Goal: Information Seeking & Learning: Check status

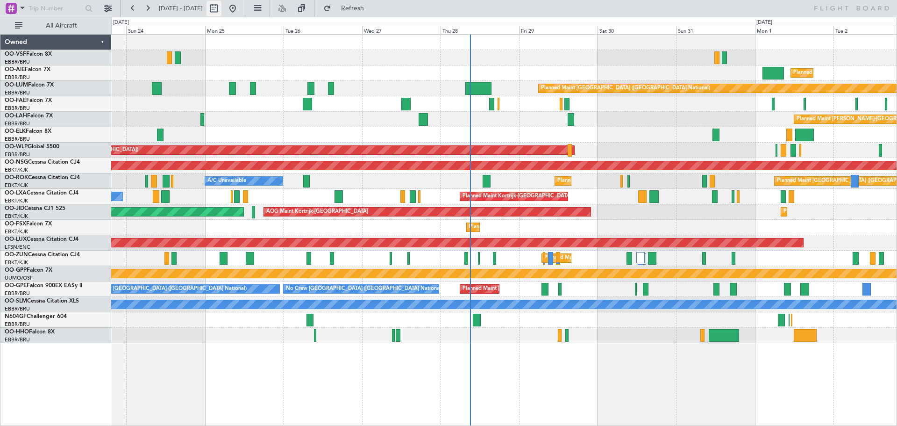
click at [221, 10] on button at bounding box center [213, 8] width 15 height 15
select select "8"
select select "2025"
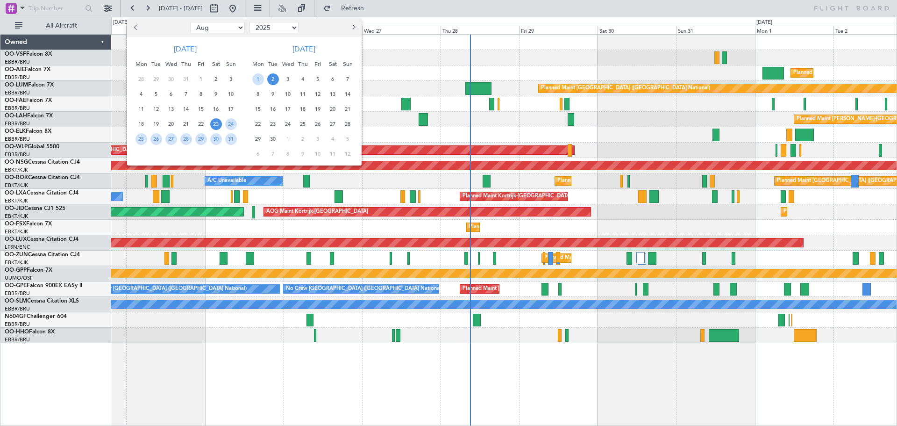
click at [140, 27] on button "Previous month" at bounding box center [136, 27] width 10 height 15
select select "7"
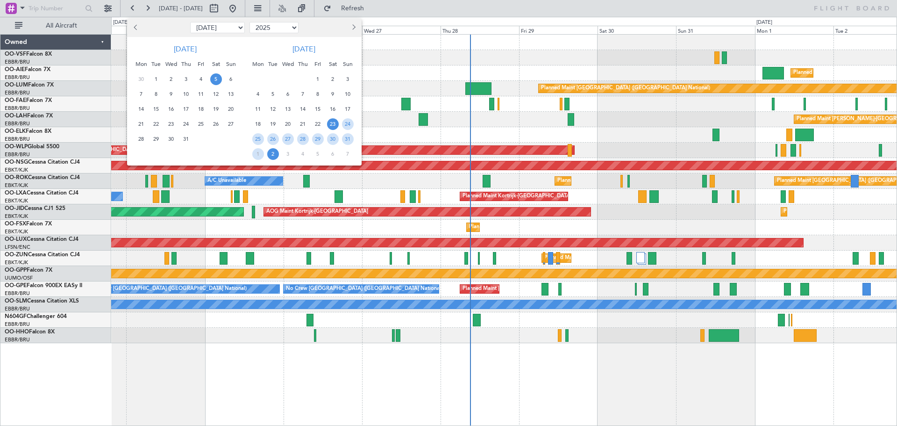
click at [214, 80] on span "5" at bounding box center [216, 79] width 12 height 12
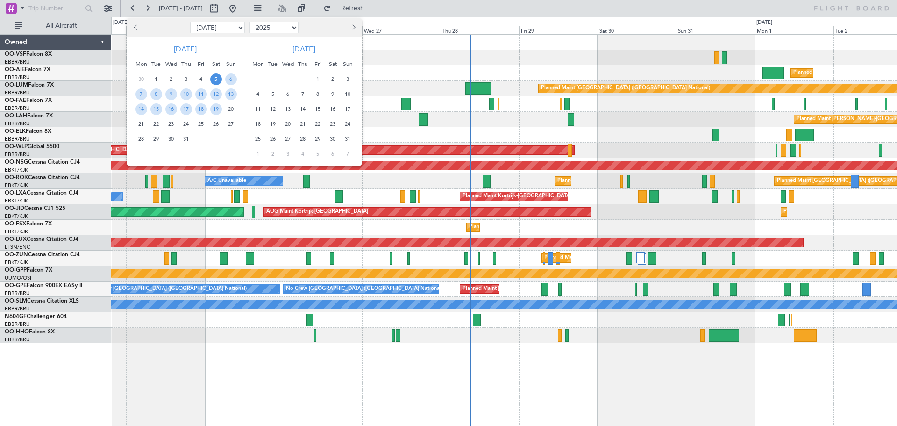
click at [214, 80] on span "5" at bounding box center [216, 79] width 12 height 12
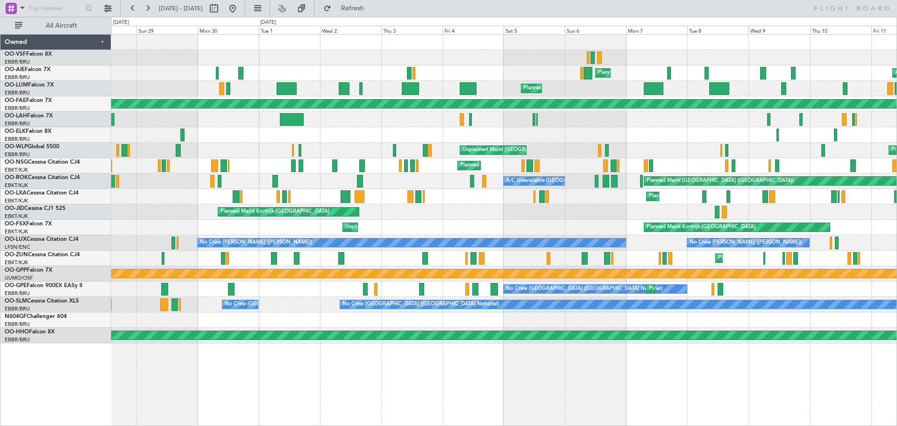
click at [532, 61] on div at bounding box center [503, 57] width 785 height 15
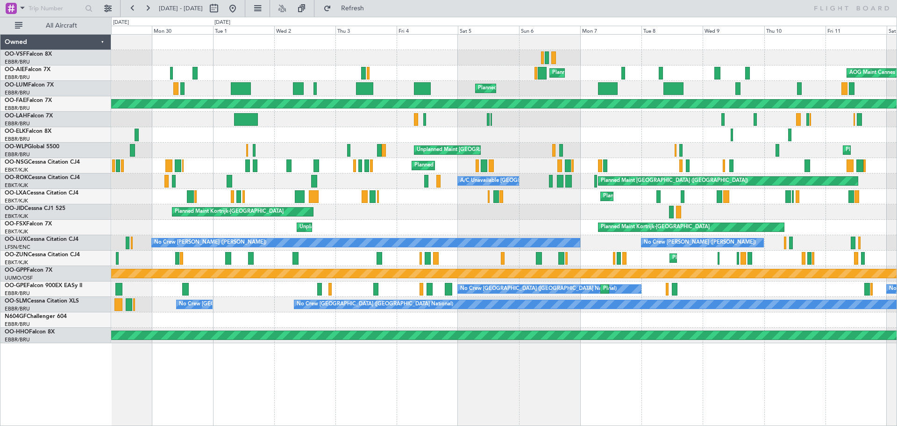
click at [569, 128] on div "Planned Maint [GEOGRAPHIC_DATA] ([GEOGRAPHIC_DATA]) AOG Maint Cannes ([GEOGRAPH…" at bounding box center [503, 189] width 785 height 308
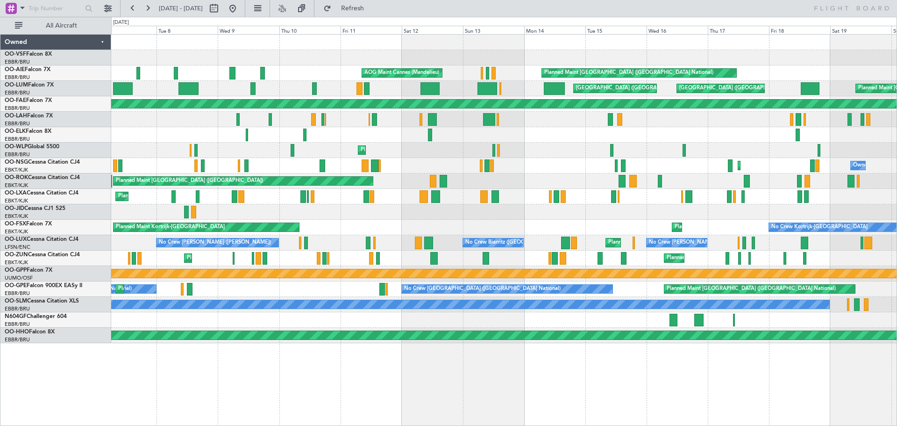
click at [463, 145] on div "AOG Maint Cannes (Mandelieu) Planned Maint [GEOGRAPHIC_DATA] ([GEOGRAPHIC_DATA]…" at bounding box center [503, 189] width 785 height 308
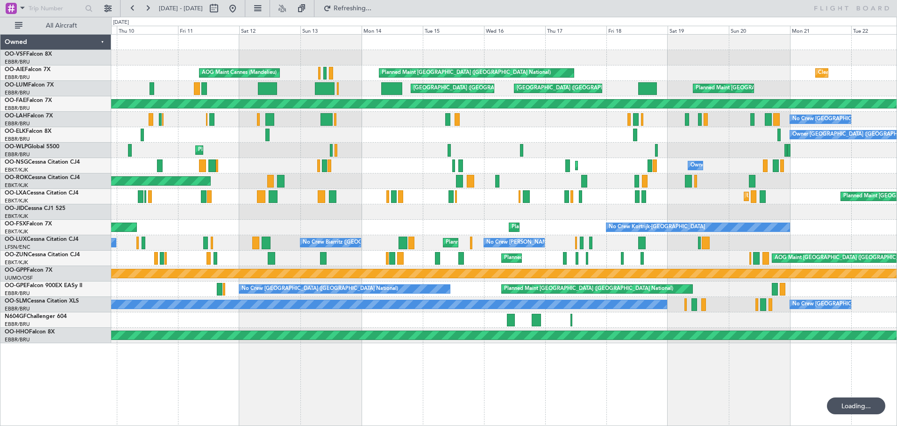
click at [257, 151] on div "AOG Maint Cannes (Mandelieu) Planned Maint [GEOGRAPHIC_DATA] ([GEOGRAPHIC_DATA]…" at bounding box center [503, 189] width 785 height 308
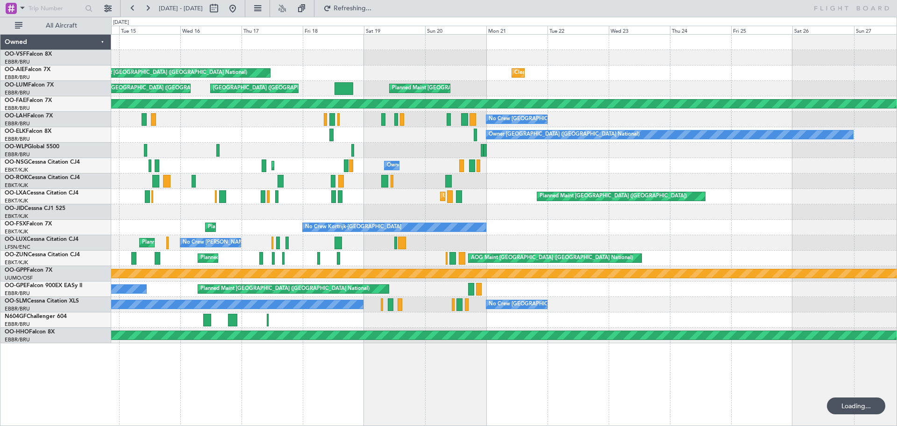
click at [345, 170] on div "Planned Maint Kortrijk-[GEOGRAPHIC_DATA] Owner [GEOGRAPHIC_DATA]-[GEOGRAPHIC_DA…" at bounding box center [503, 165] width 785 height 15
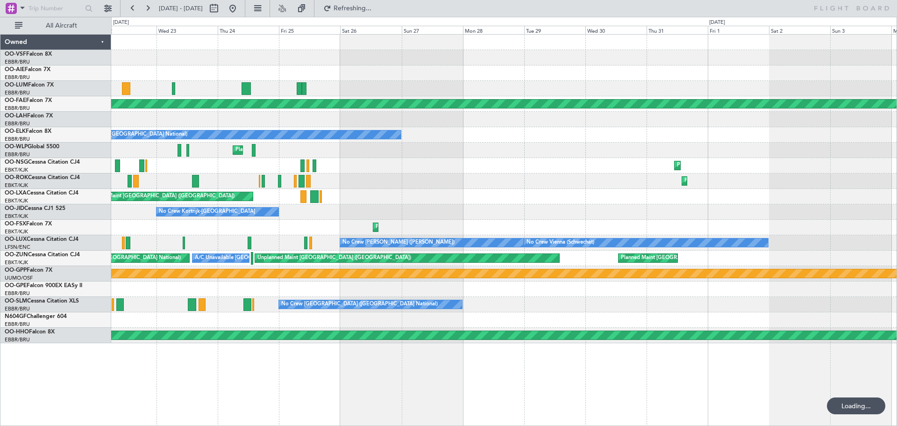
click at [297, 175] on div "Cleaning [GEOGRAPHIC_DATA] ([GEOGRAPHIC_DATA] National) Planned Maint [GEOGRAPH…" at bounding box center [503, 189] width 785 height 308
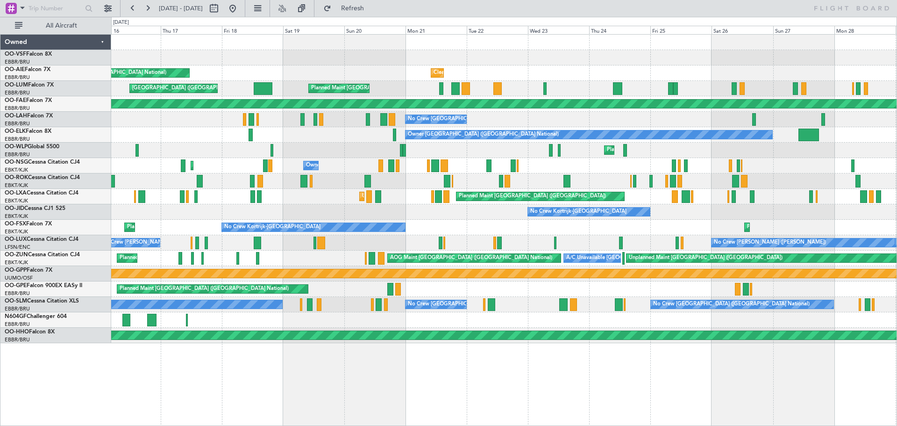
click at [884, 142] on div "Cleaning [GEOGRAPHIC_DATA] ([GEOGRAPHIC_DATA] National) Planned Maint [GEOGRAPH…" at bounding box center [503, 189] width 785 height 308
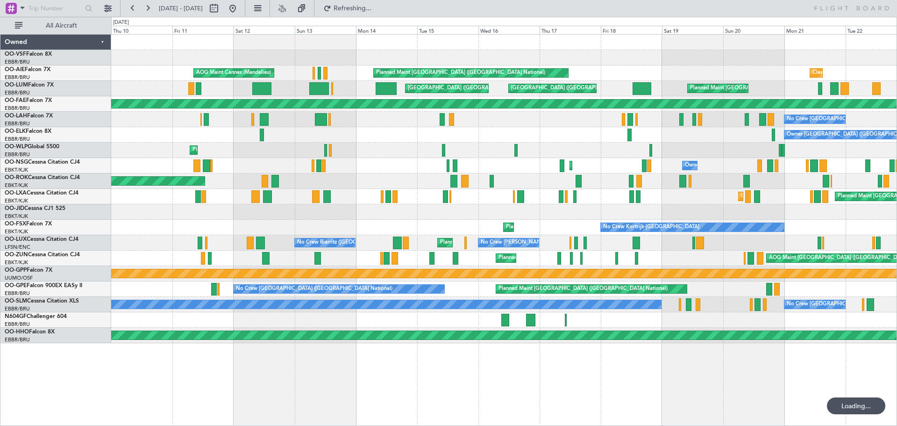
click at [596, 146] on div "Cleaning [GEOGRAPHIC_DATA] ([GEOGRAPHIC_DATA] National) Planned Maint [GEOGRAPH…" at bounding box center [503, 189] width 785 height 308
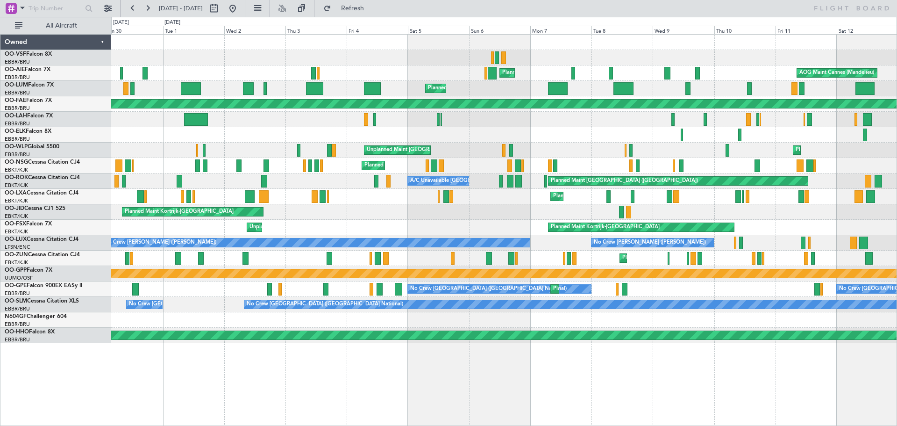
drag, startPoint x: 256, startPoint y: 7, endPoint x: 262, endPoint y: 18, distance: 13.4
click at [240, 7] on button at bounding box center [232, 8] width 15 height 15
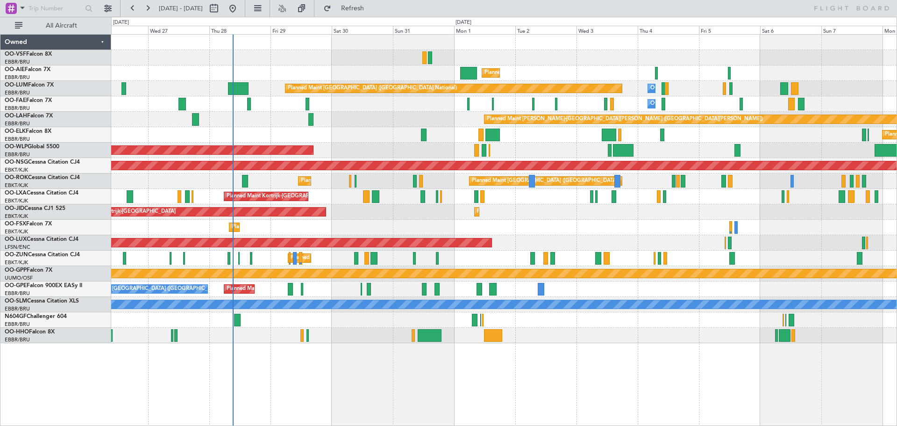
click at [383, 127] on div "Planned Maint [GEOGRAPHIC_DATA] ([GEOGRAPHIC_DATA]) Planned Maint [GEOGRAPHIC_D…" at bounding box center [503, 189] width 785 height 308
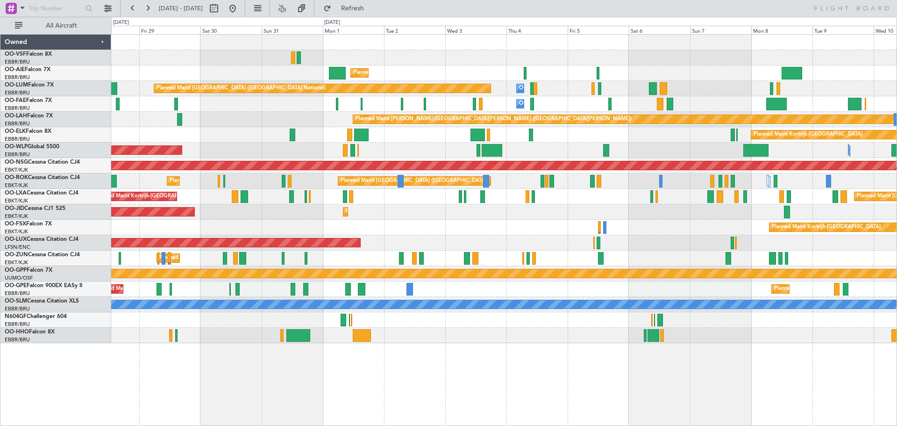
click at [663, 130] on div "Planned Maint Kortrijk-[GEOGRAPHIC_DATA]" at bounding box center [503, 134] width 785 height 15
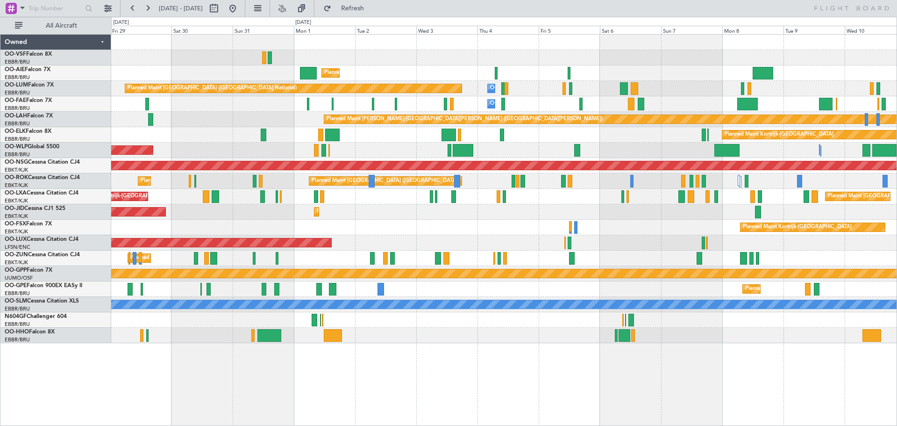
click at [668, 62] on div at bounding box center [503, 57] width 785 height 15
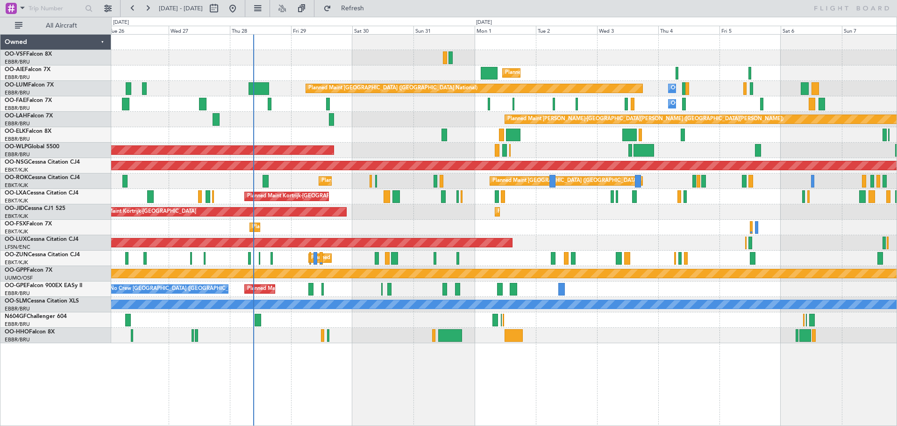
click at [605, 62] on div at bounding box center [503, 57] width 785 height 15
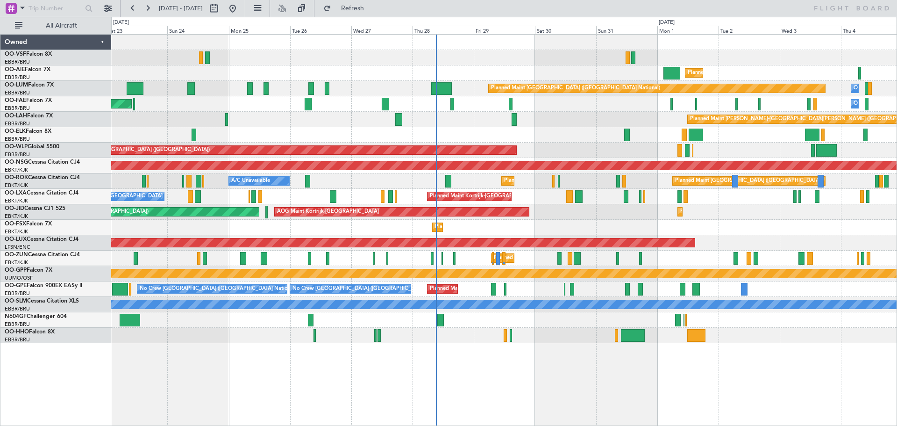
click at [529, 60] on div at bounding box center [503, 57] width 785 height 15
click at [221, 8] on button at bounding box center [213, 8] width 15 height 15
select select "8"
select select "2025"
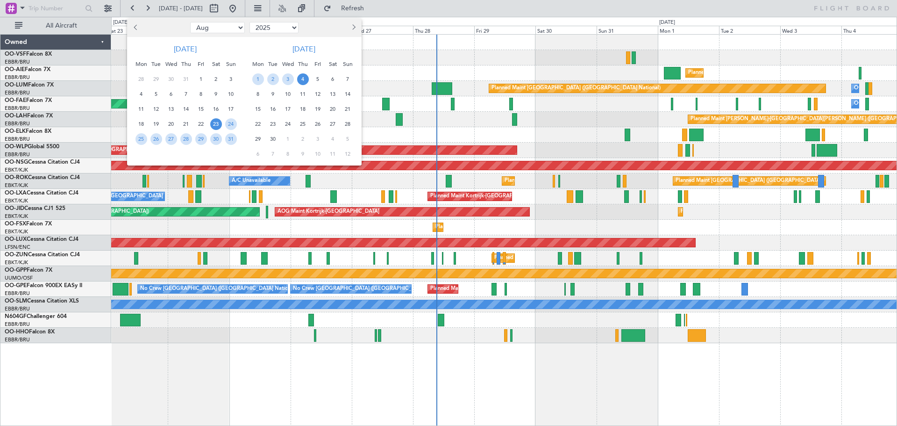
click at [134, 29] on button "Previous month" at bounding box center [136, 27] width 10 height 15
select select "7"
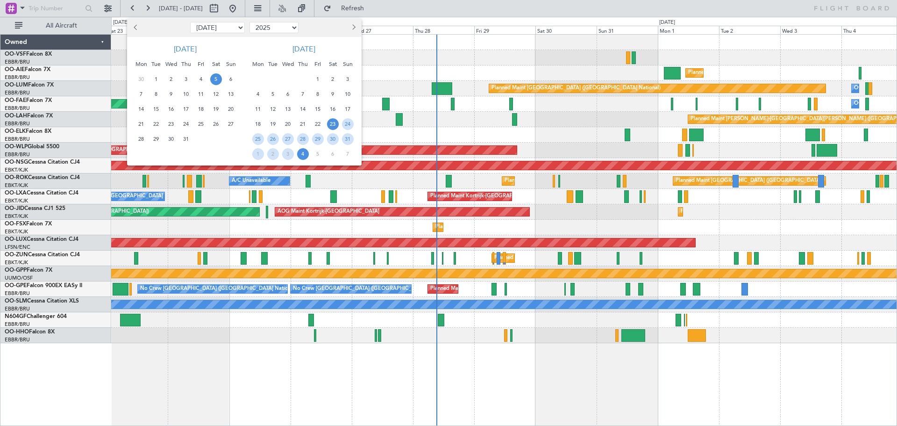
click at [215, 78] on span "5" at bounding box center [216, 79] width 12 height 12
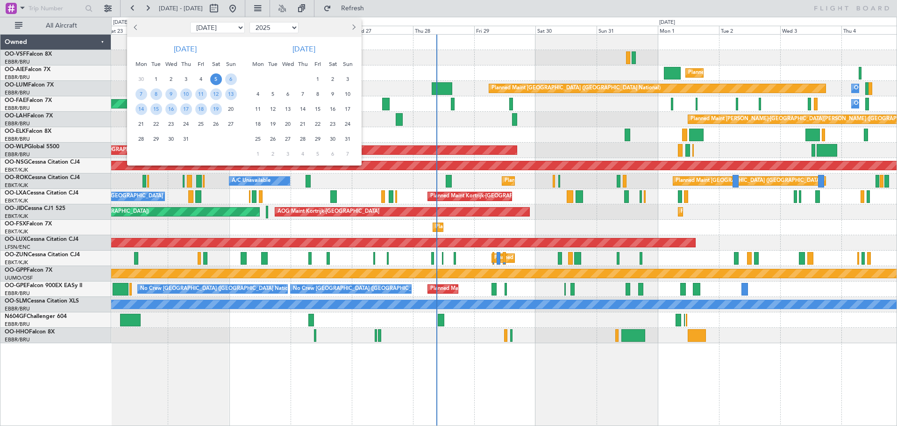
click at [215, 78] on span "5" at bounding box center [216, 79] width 12 height 12
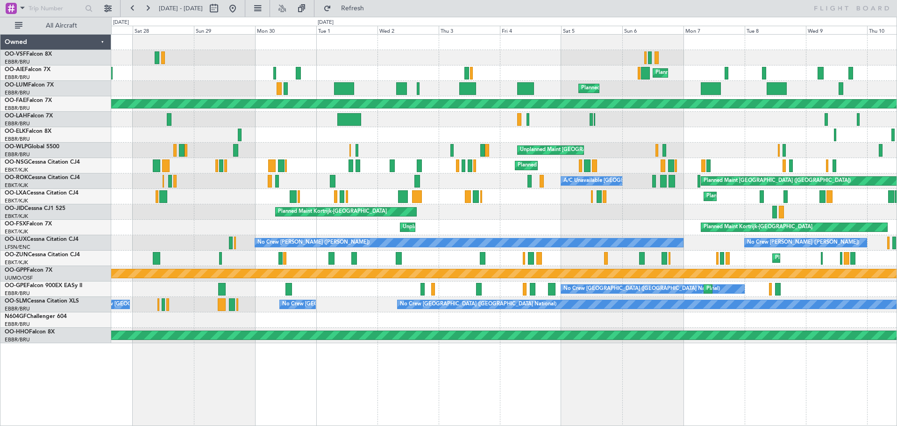
click at [484, 65] on div "Planned Maint [GEOGRAPHIC_DATA] ([GEOGRAPHIC_DATA]) AOG Maint Cannes ([GEOGRAPH…" at bounding box center [503, 189] width 785 height 308
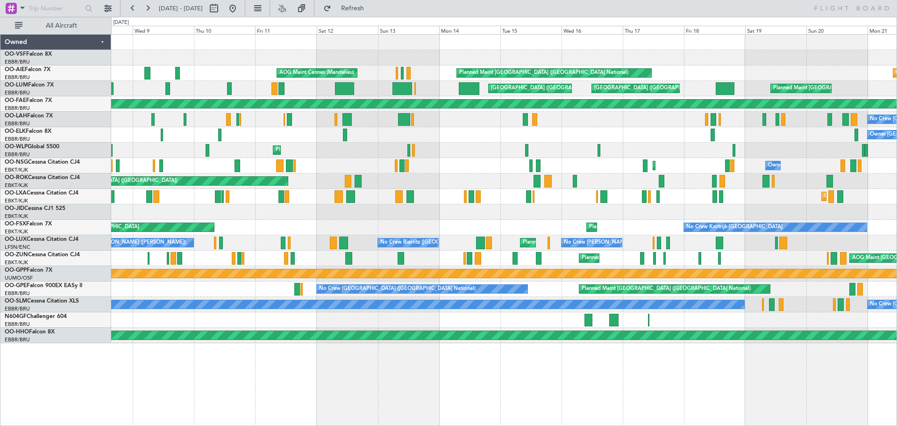
click at [301, 151] on div "AOG Maint Cannes (Mandelieu) Planned Maint [GEOGRAPHIC_DATA] ([GEOGRAPHIC_DATA]…" at bounding box center [503, 189] width 785 height 308
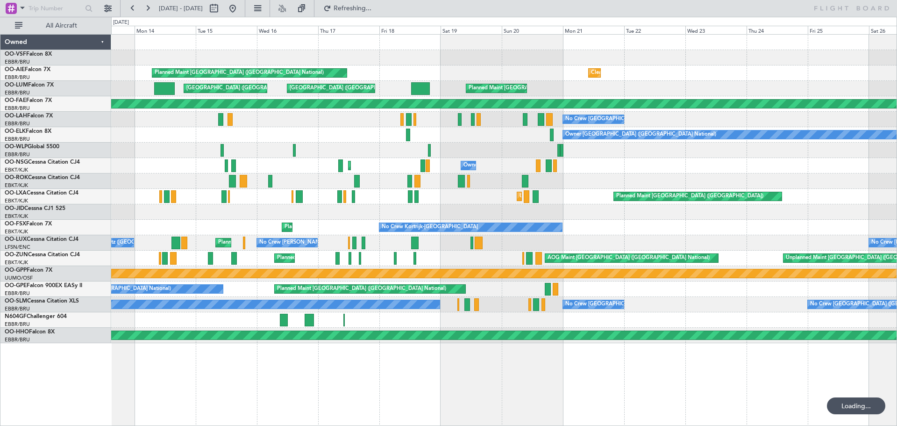
click at [236, 157] on div "Planned Maint [GEOGRAPHIC_DATA] ([GEOGRAPHIC_DATA] National) Cleaning [GEOGRAPH…" at bounding box center [503, 189] width 785 height 308
